Goal: Check status: Check status

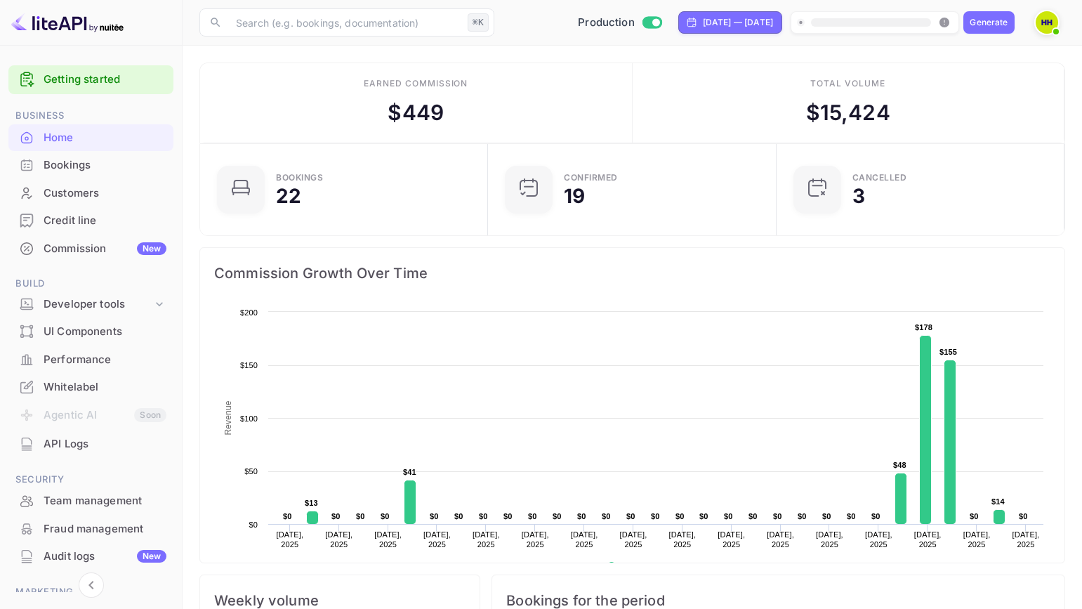
click at [105, 164] on div "Bookings" at bounding box center [105, 165] width 123 height 16
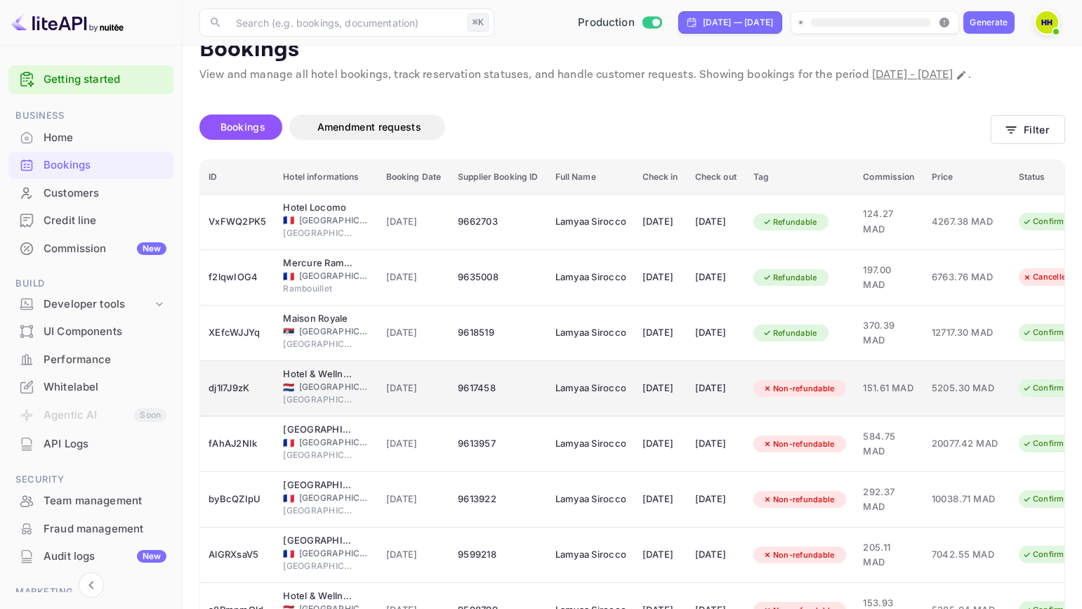
scroll to position [47, 0]
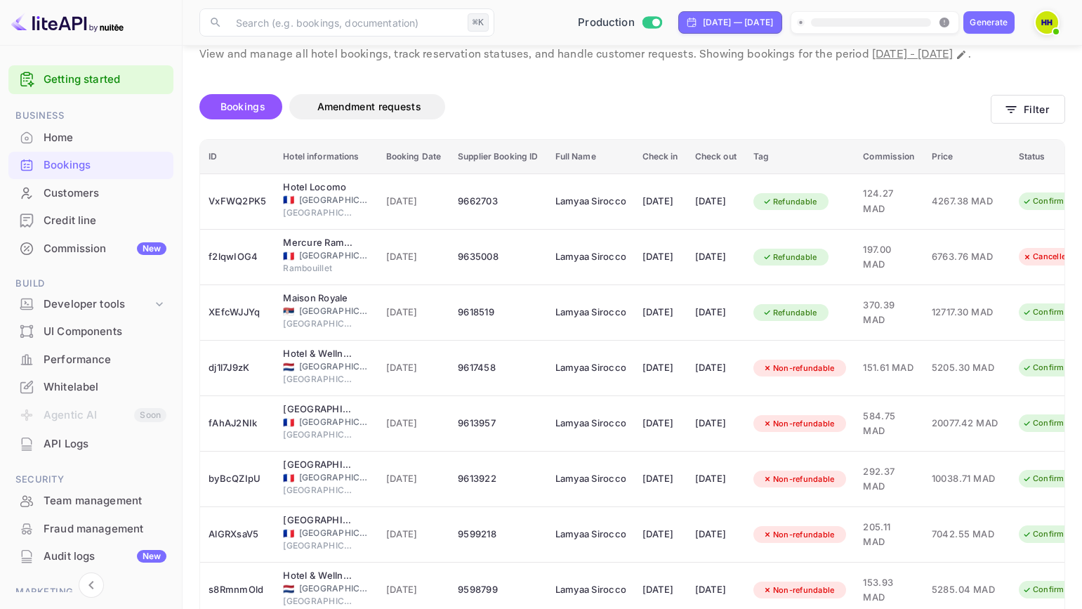
click at [339, 174] on th "Hotel informations" at bounding box center [326, 157] width 103 height 34
click at [642, 119] on div "Bookings Amendment requests" at bounding box center [594, 106] width 791 height 25
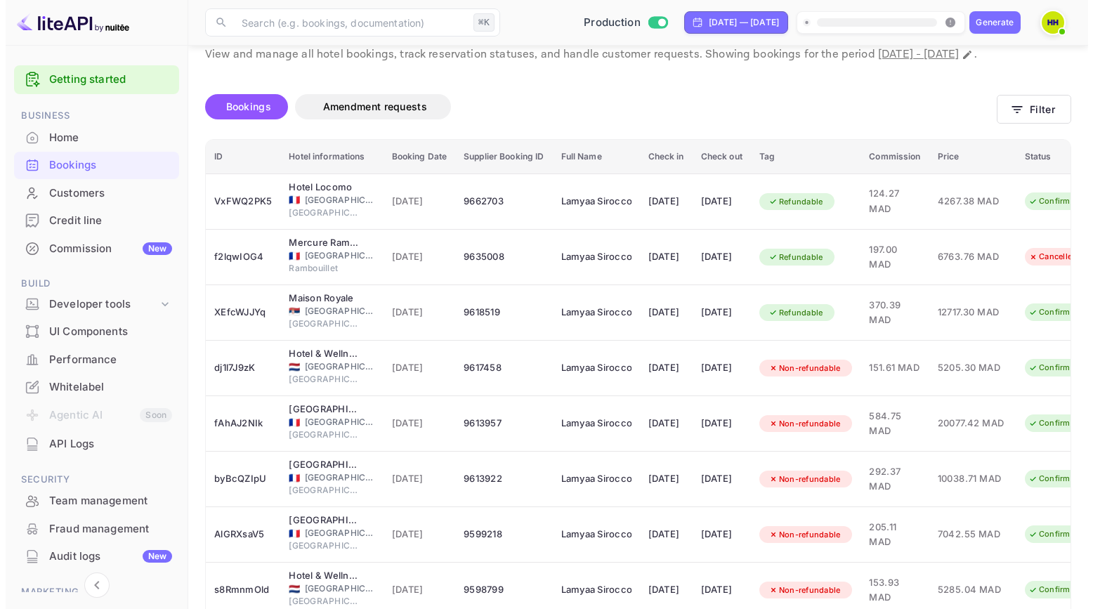
scroll to position [0, 0]
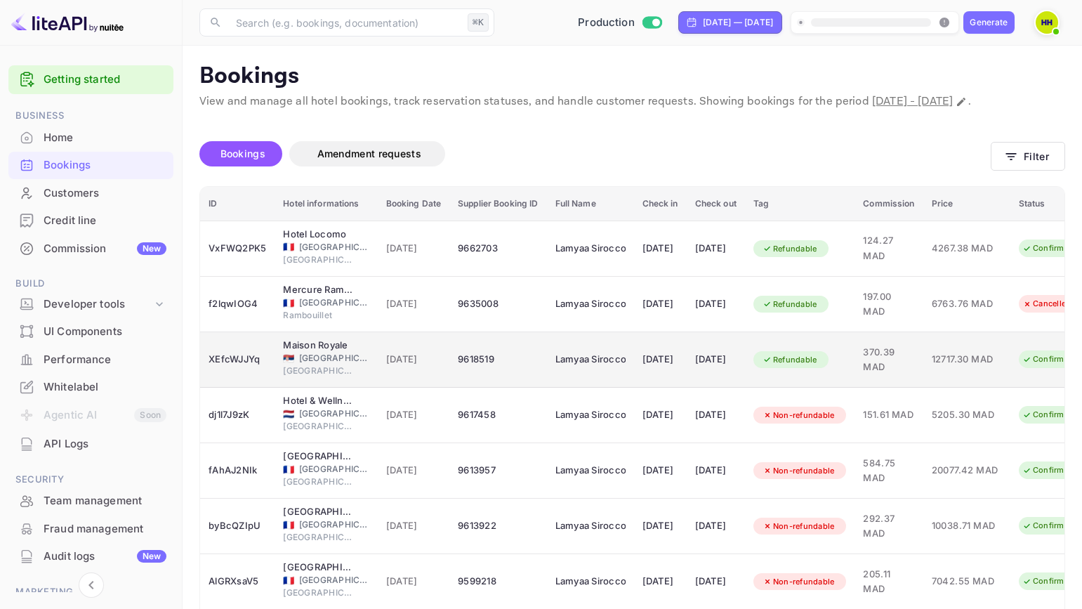
click at [532, 388] on td "9618519" at bounding box center [497, 359] width 97 height 55
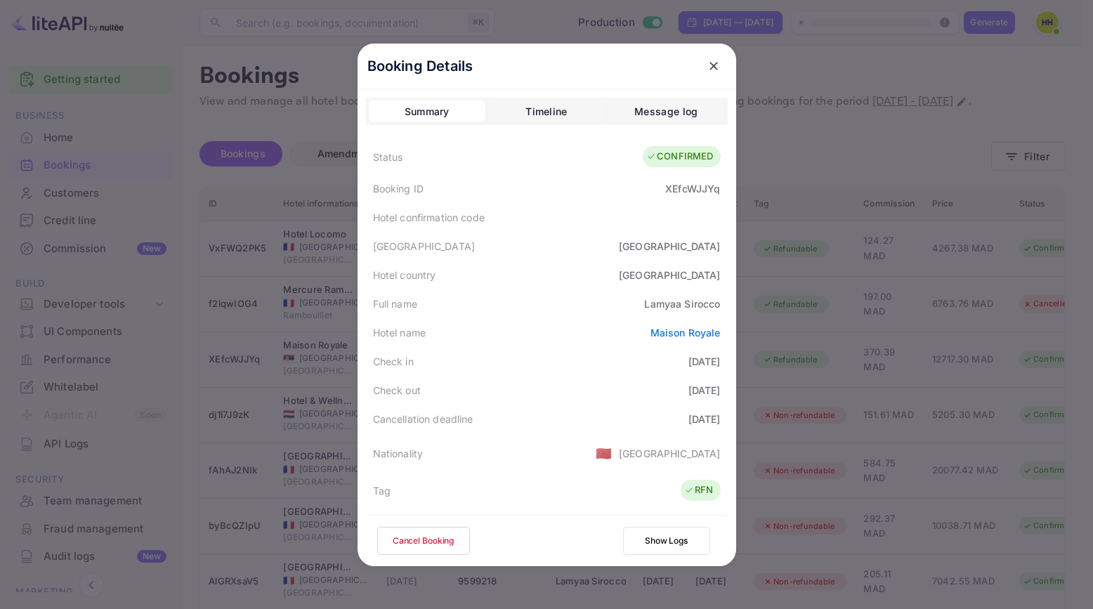
click at [781, 132] on div at bounding box center [546, 304] width 1093 height 609
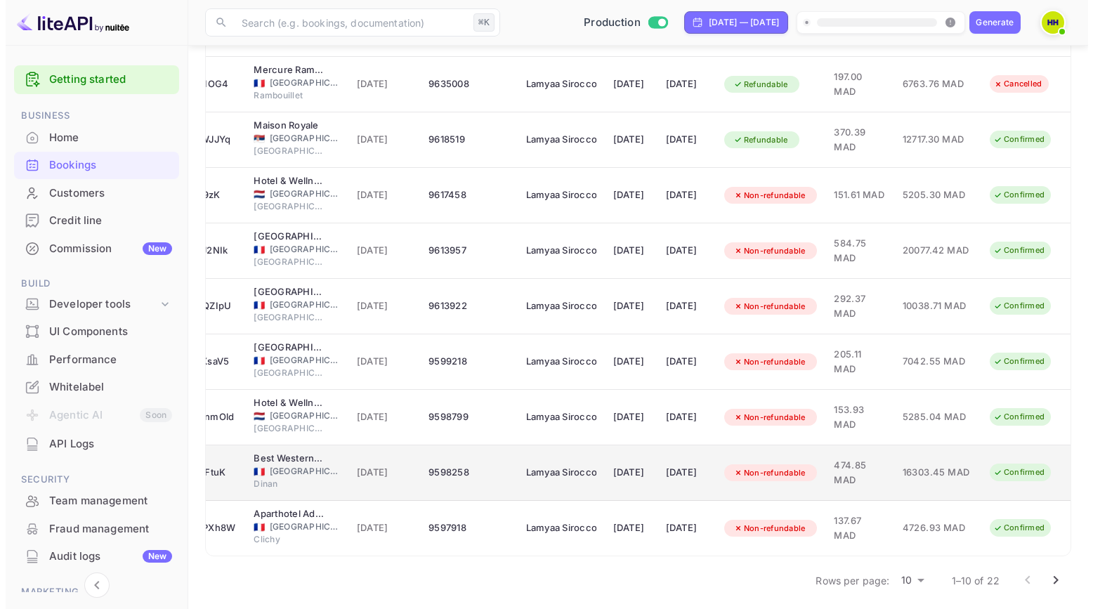
scroll to position [254, 0]
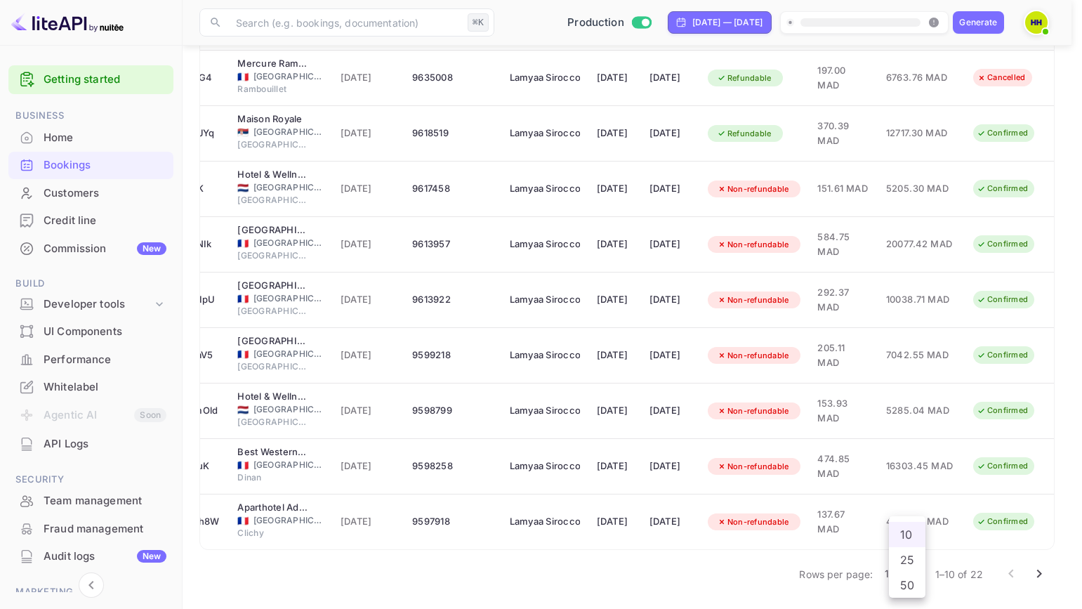
click at [912, 574] on body "Getting started Business Home Bookings Customers Credit line Commission New Bui…" at bounding box center [541, 191] width 1082 height 835
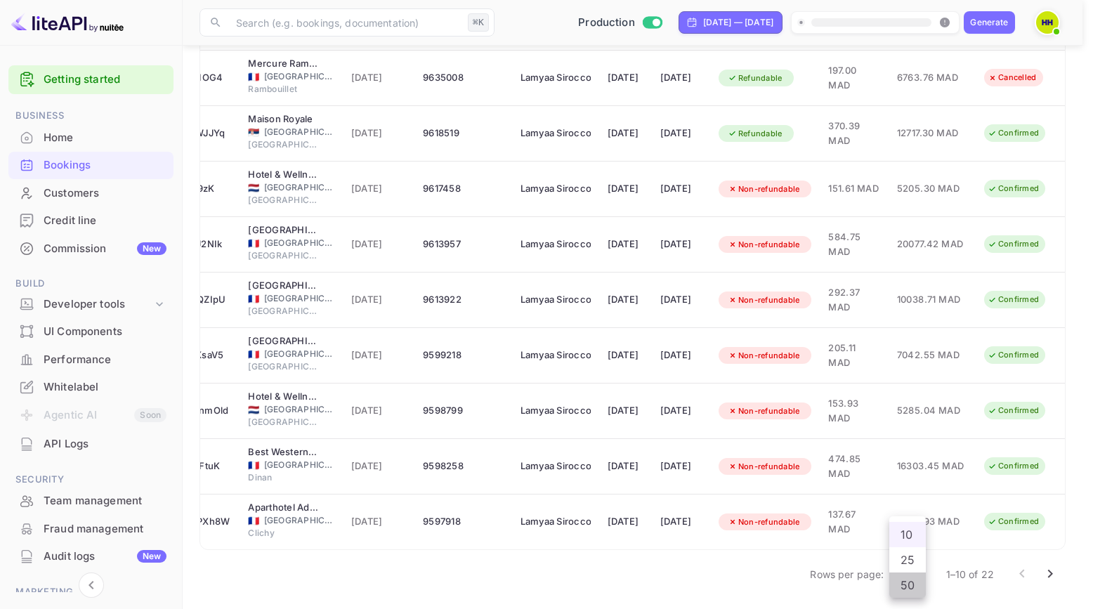
click at [905, 588] on li "50" at bounding box center [907, 584] width 37 height 25
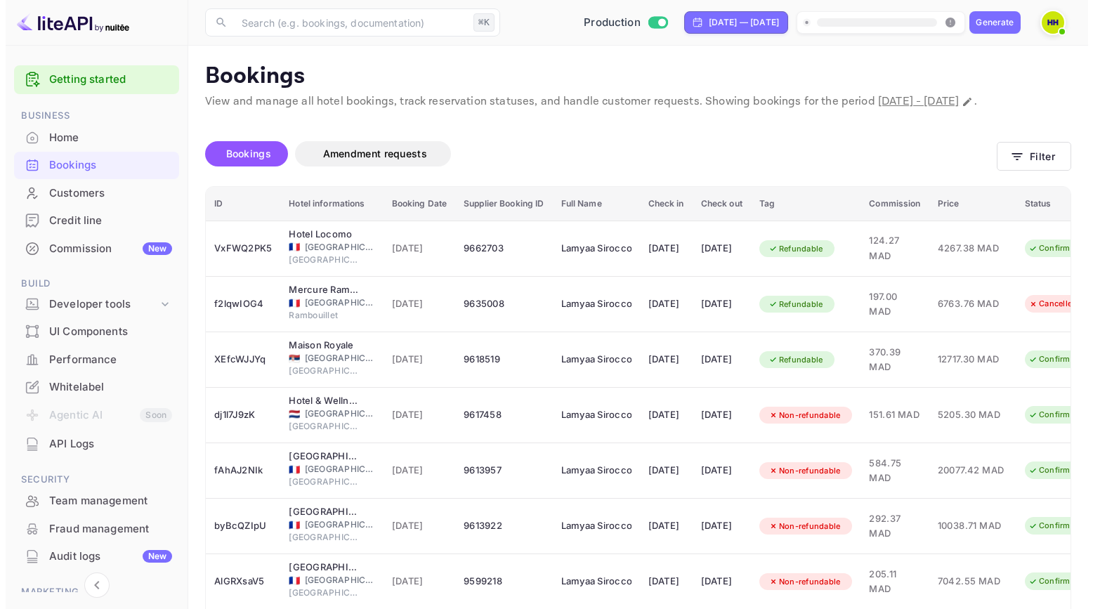
scroll to position [96, 0]
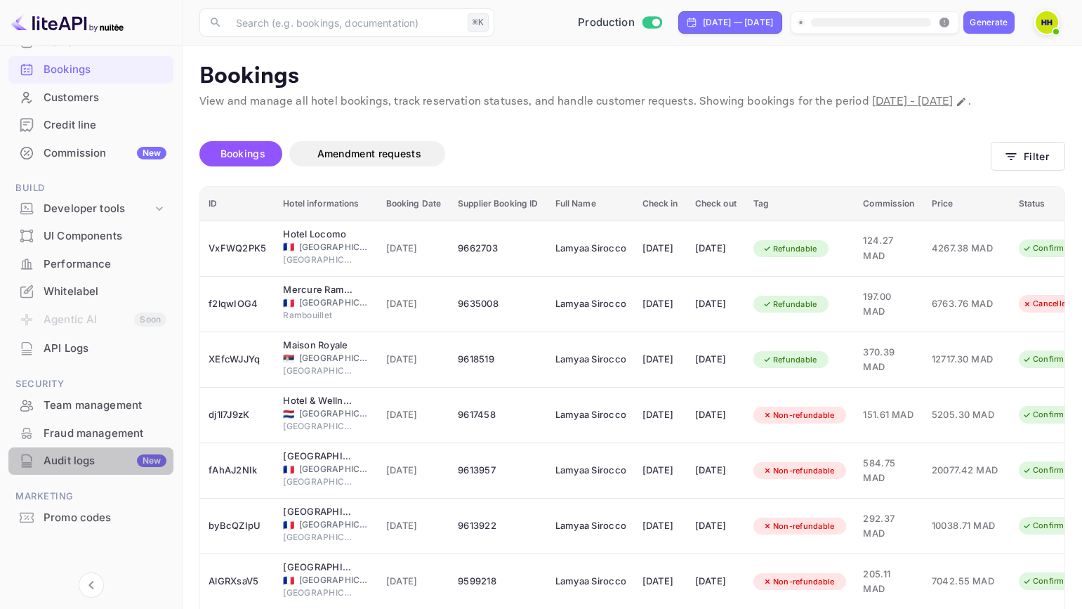
click at [93, 458] on div "Audit logs New" at bounding box center [105, 461] width 123 height 16
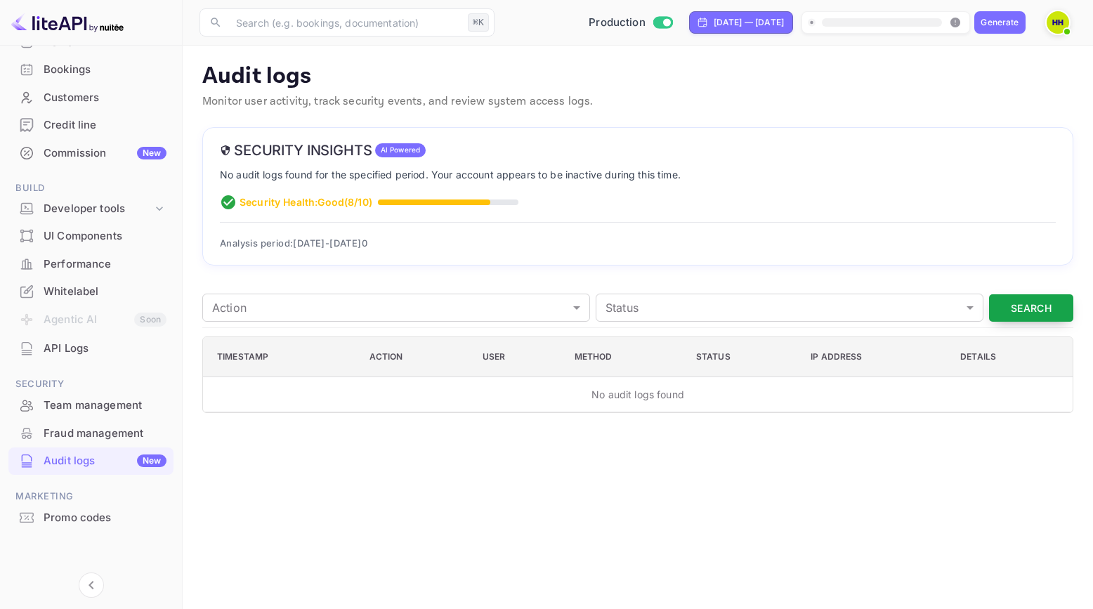
click at [1017, 298] on button "Search" at bounding box center [1031, 307] width 84 height 27
click at [713, 28] on div "[DATE] — [DATE]" at bounding box center [748, 22] width 70 height 13
select select "7"
select select "2025"
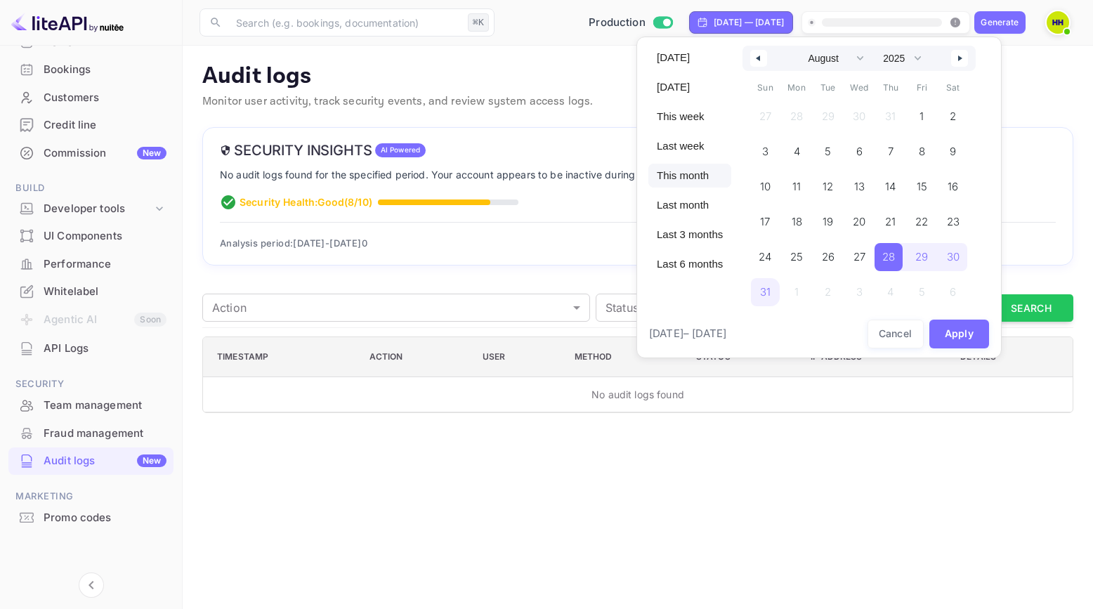
click at [692, 178] on span "This month" at bounding box center [689, 176] width 83 height 24
select select "8"
